Goal: Information Seeking & Learning: Learn about a topic

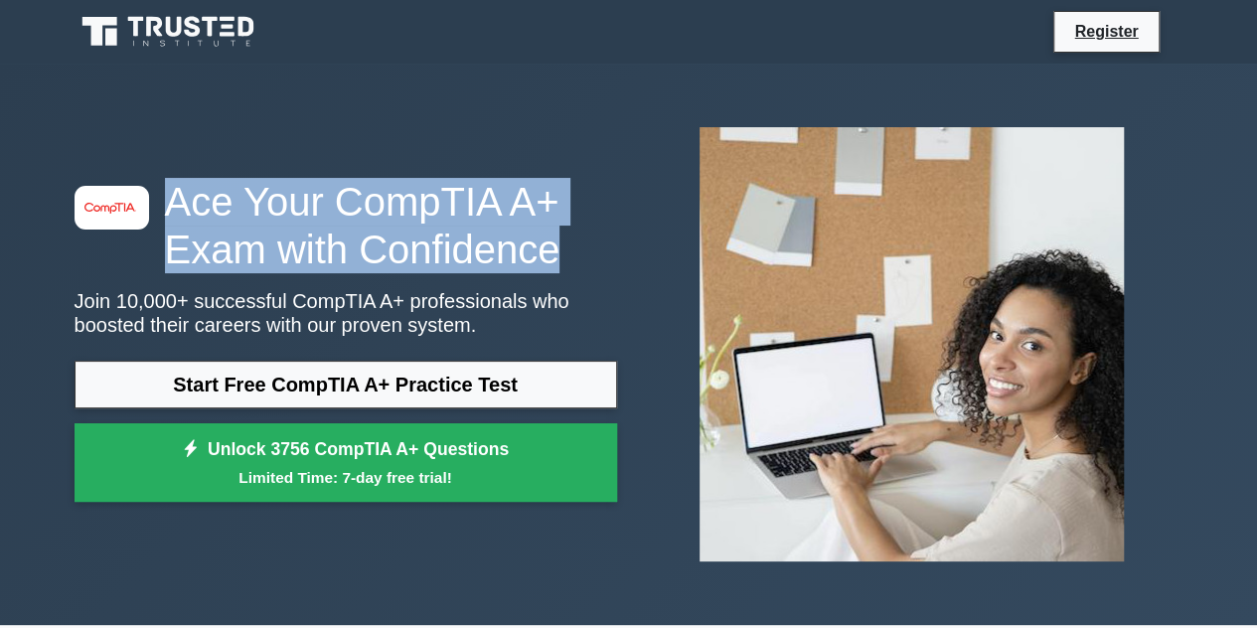
drag, startPoint x: 167, startPoint y: 214, endPoint x: 540, endPoint y: 270, distance: 376.9
click at [540, 270] on h1 "Ace Your CompTIA A+ Exam with Confidence" at bounding box center [346, 225] width 542 height 95
click at [515, 155] on div "image/svg+xml Ace Your CompTIA A+ Exam with Confidence Join 10,000+ successful …" at bounding box center [629, 344] width 1133 height 466
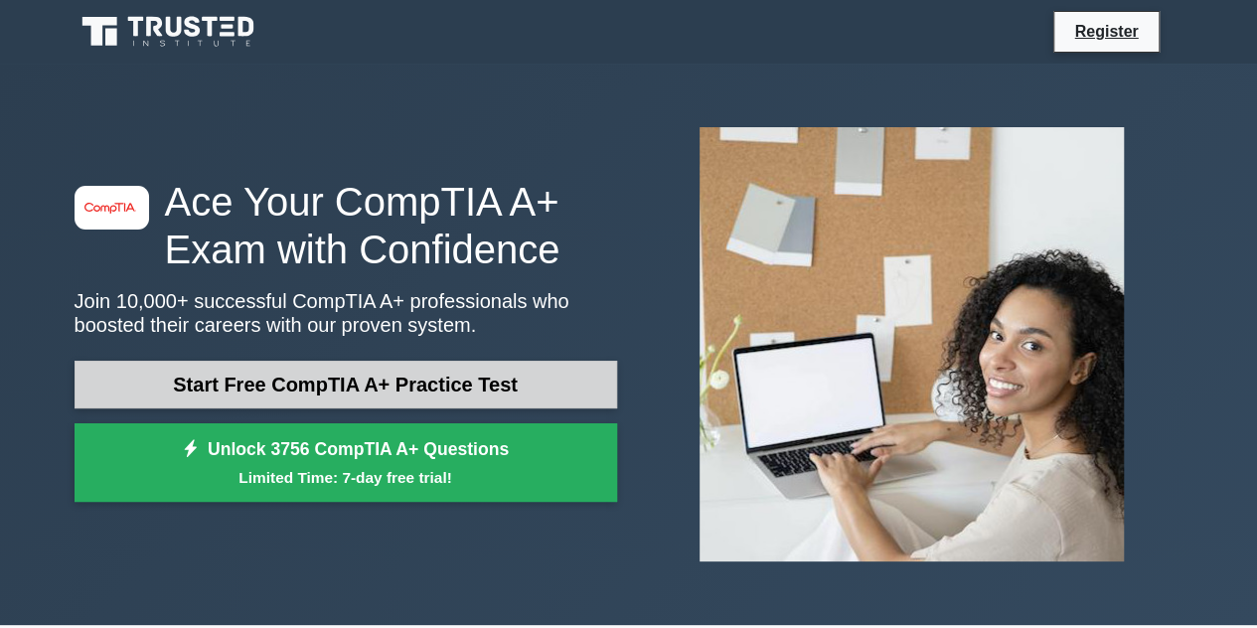
click at [307, 379] on link "Start Free CompTIA A+ Practice Test" at bounding box center [346, 385] width 542 height 48
